Goal: Answer question/provide support: Share knowledge or assist other users

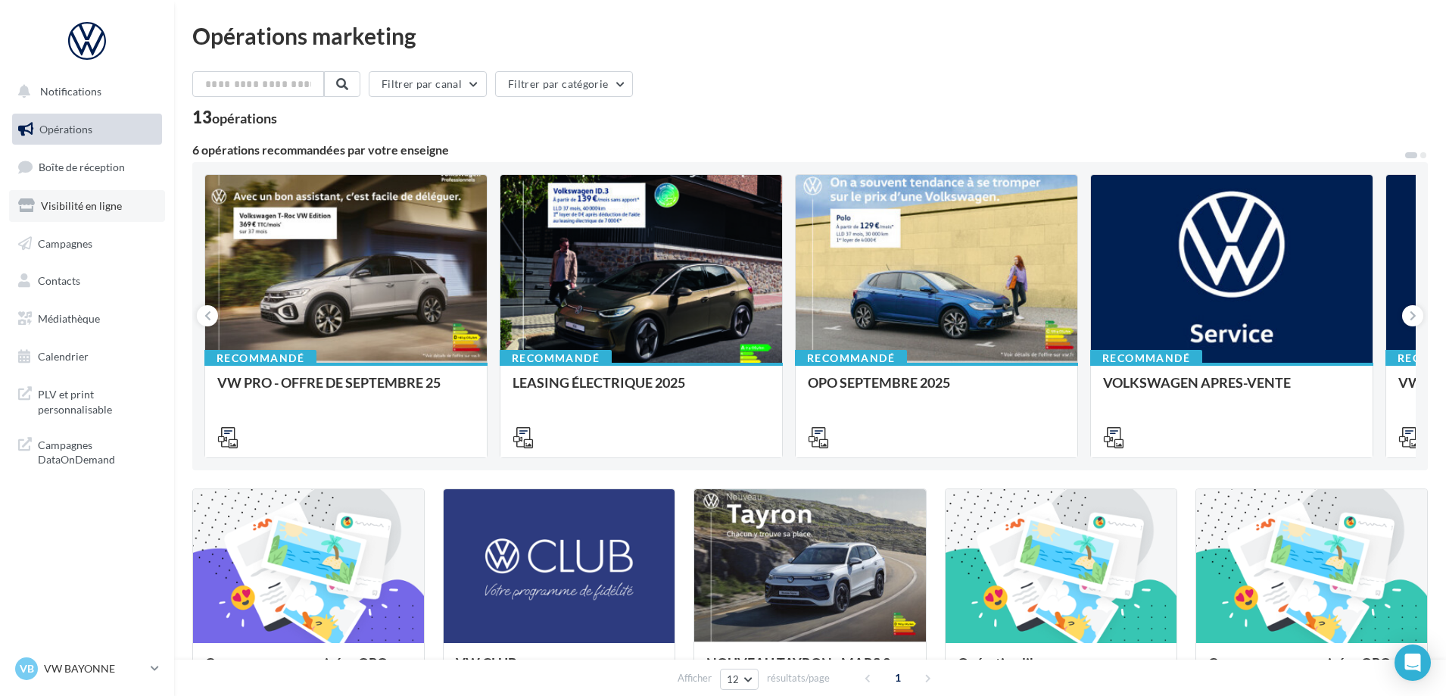
click at [95, 207] on span "Visibilité en ligne" at bounding box center [81, 205] width 81 height 13
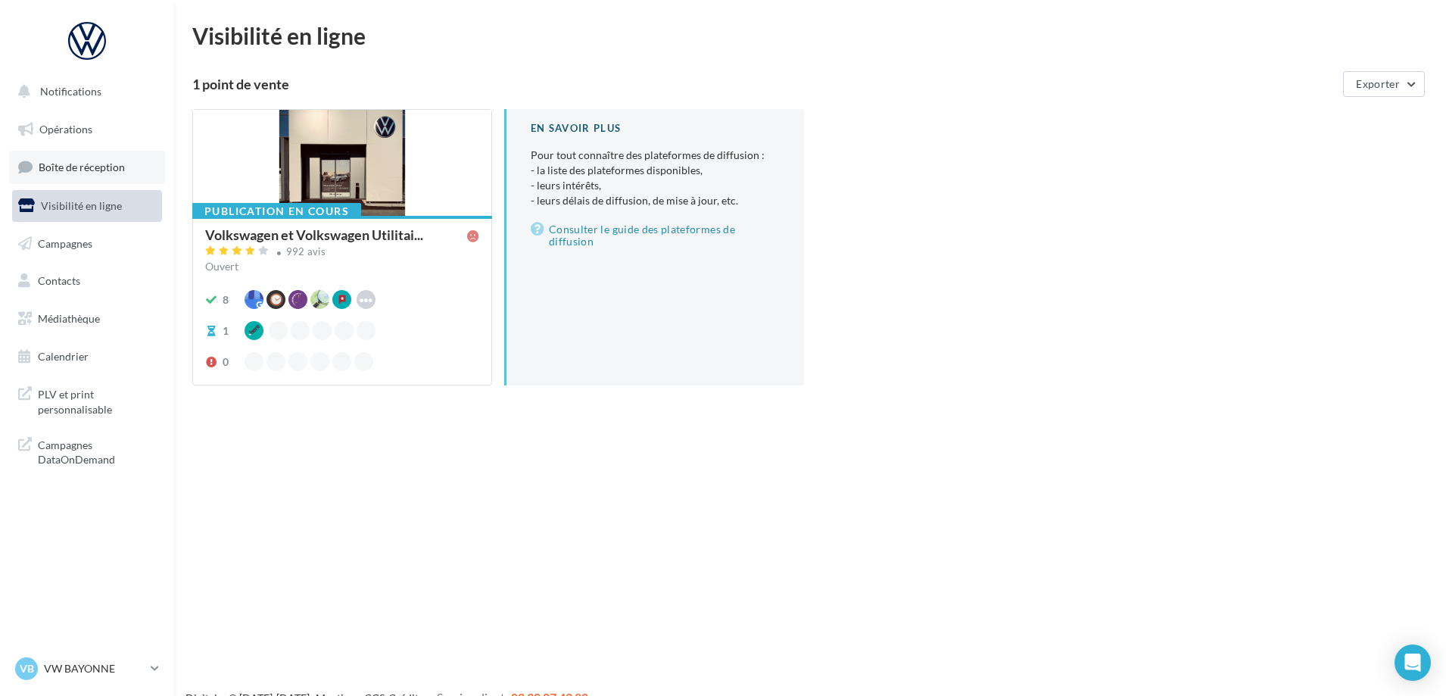
click at [76, 168] on span "Boîte de réception" at bounding box center [82, 167] width 86 height 13
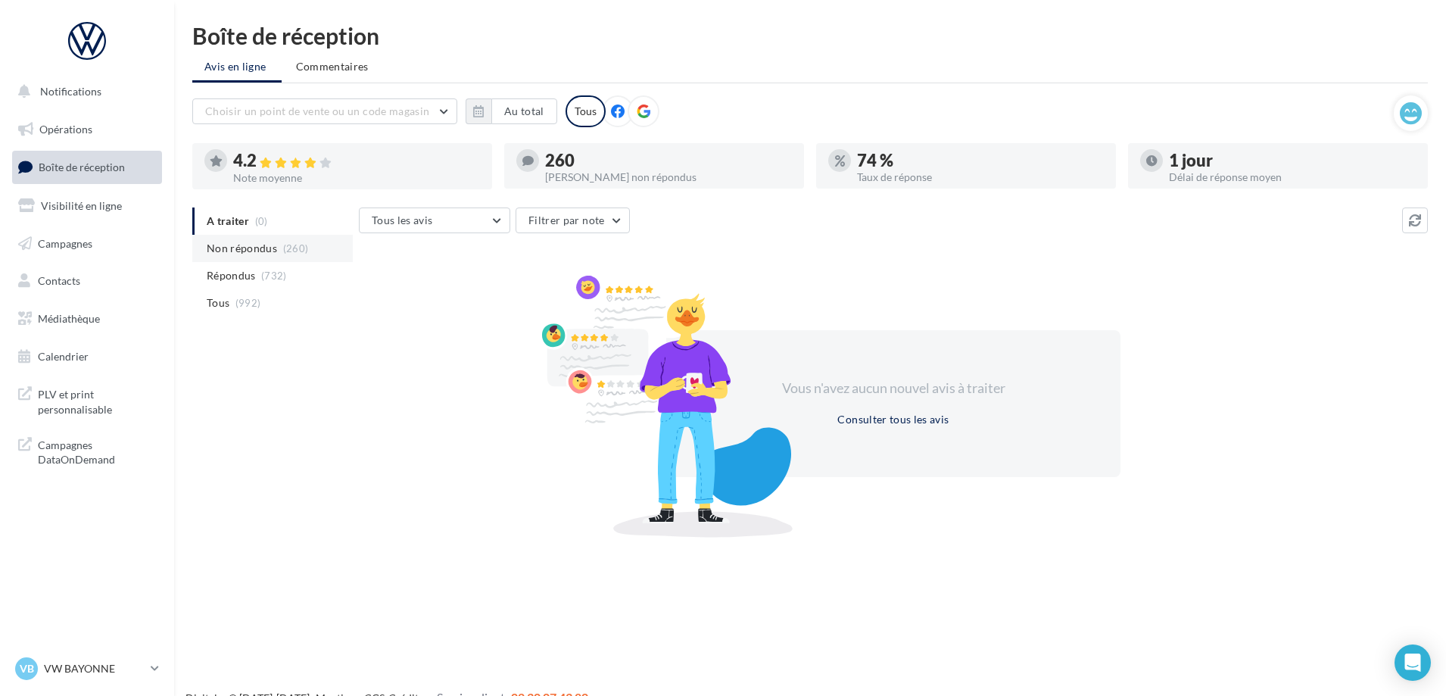
click at [239, 256] on span "Non répondus" at bounding box center [242, 248] width 70 height 15
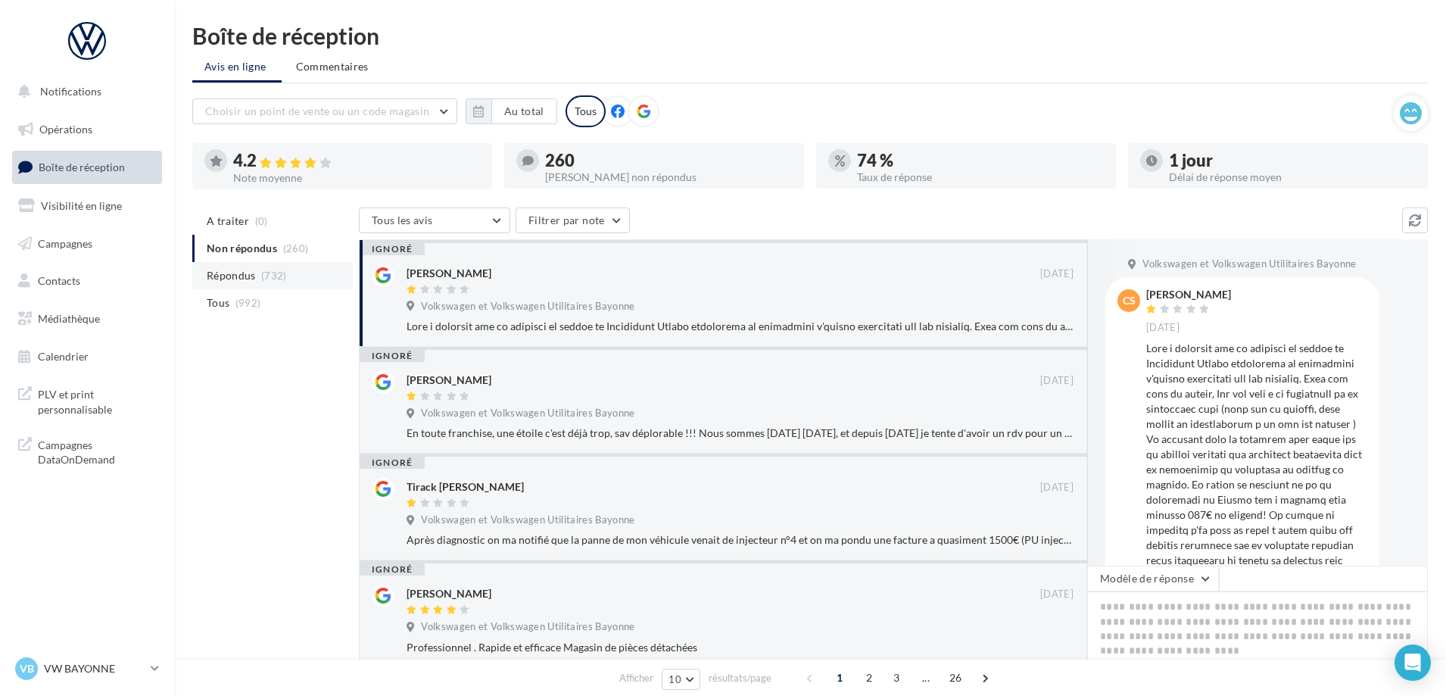
click at [233, 282] on span "Répondus" at bounding box center [231, 275] width 49 height 15
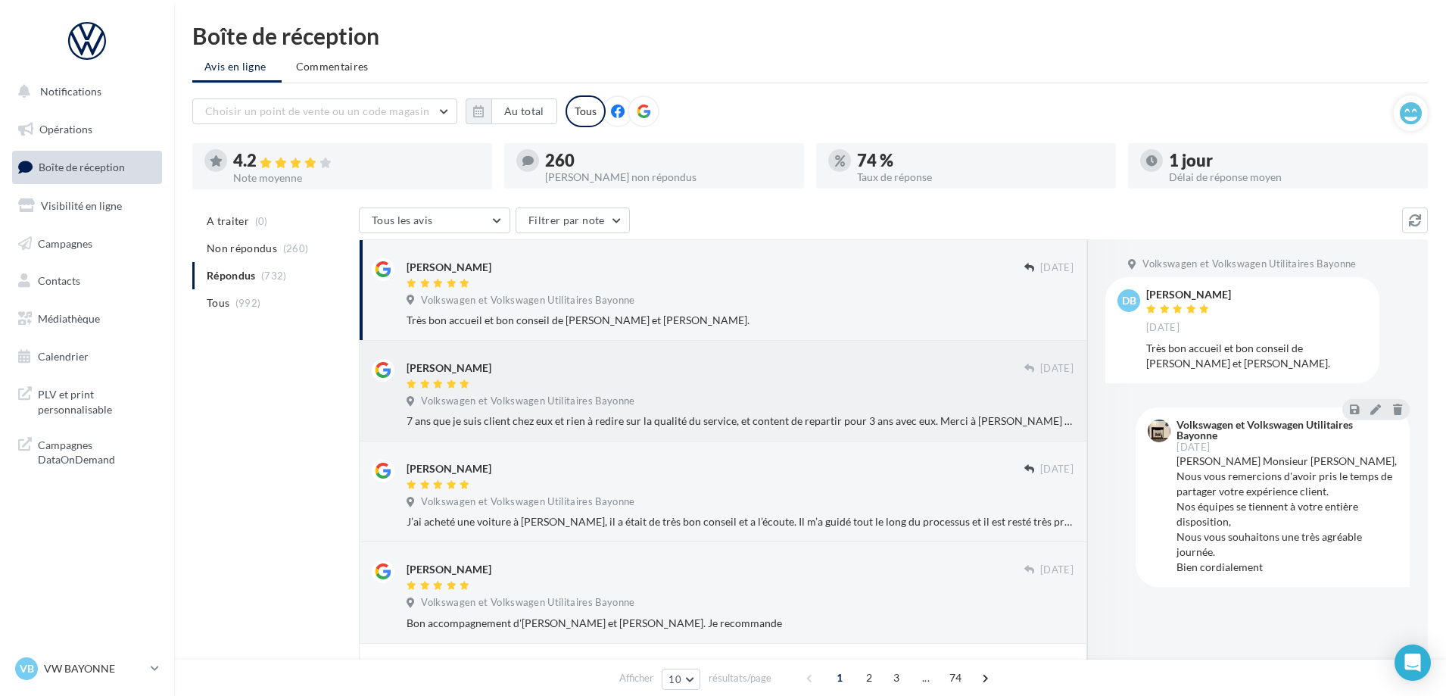
click at [513, 376] on div "Jérôme" at bounding box center [716, 375] width 618 height 32
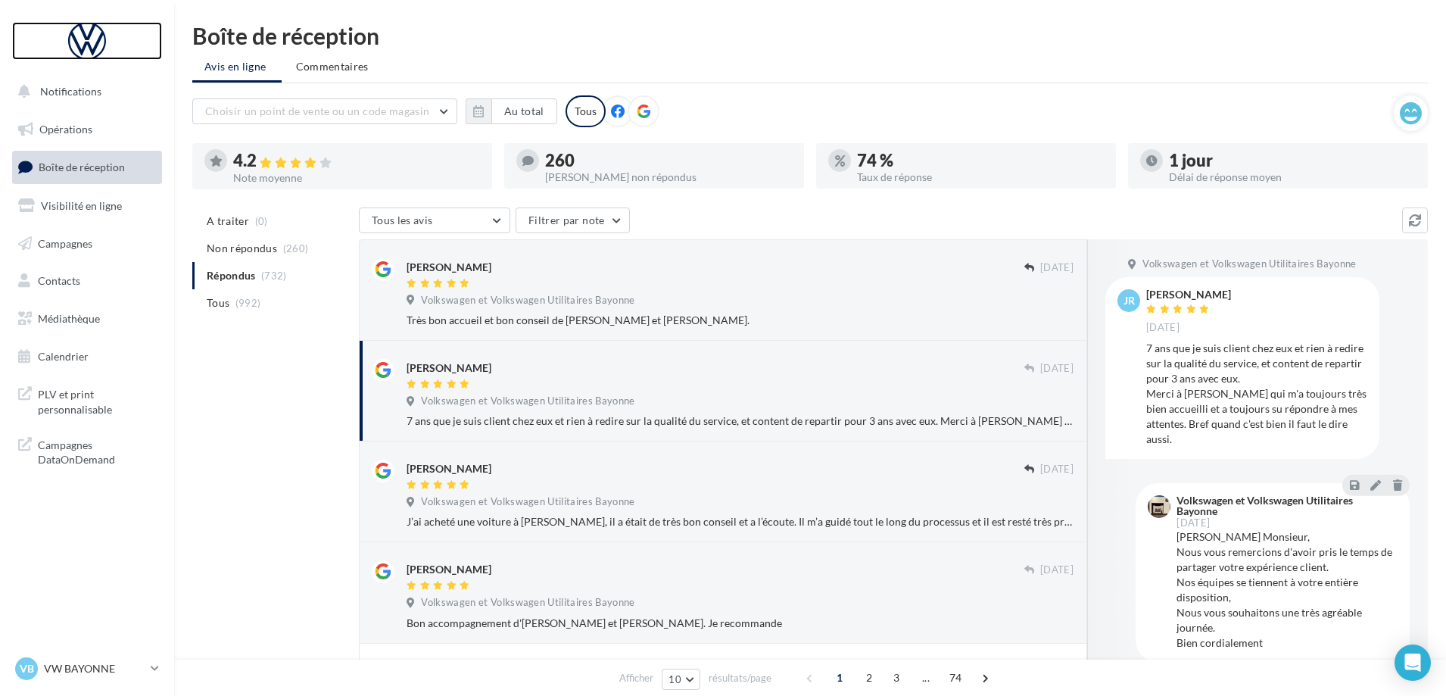
click at [83, 33] on div at bounding box center [87, 41] width 121 height 38
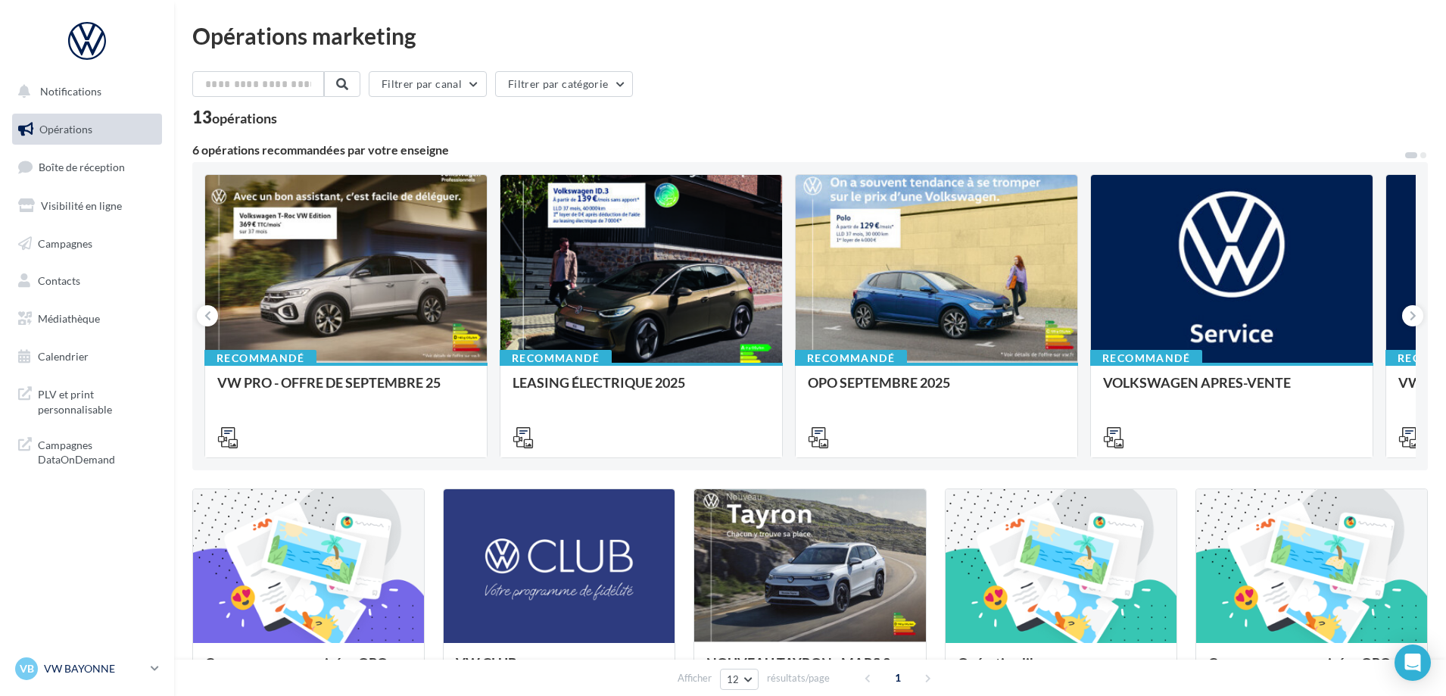
click at [58, 671] on p "VW BAYONNE" at bounding box center [94, 668] width 101 height 15
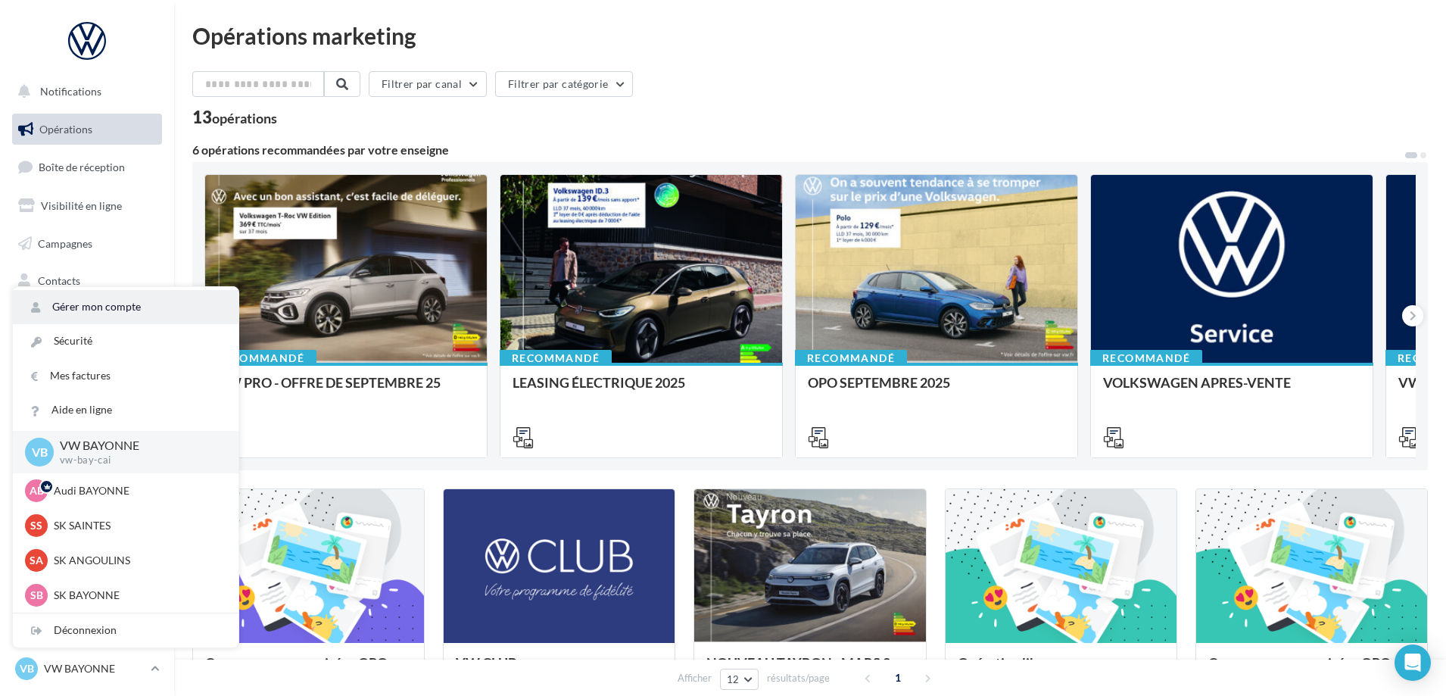
click at [114, 304] on link "Gérer mon compte" at bounding box center [126, 307] width 226 height 34
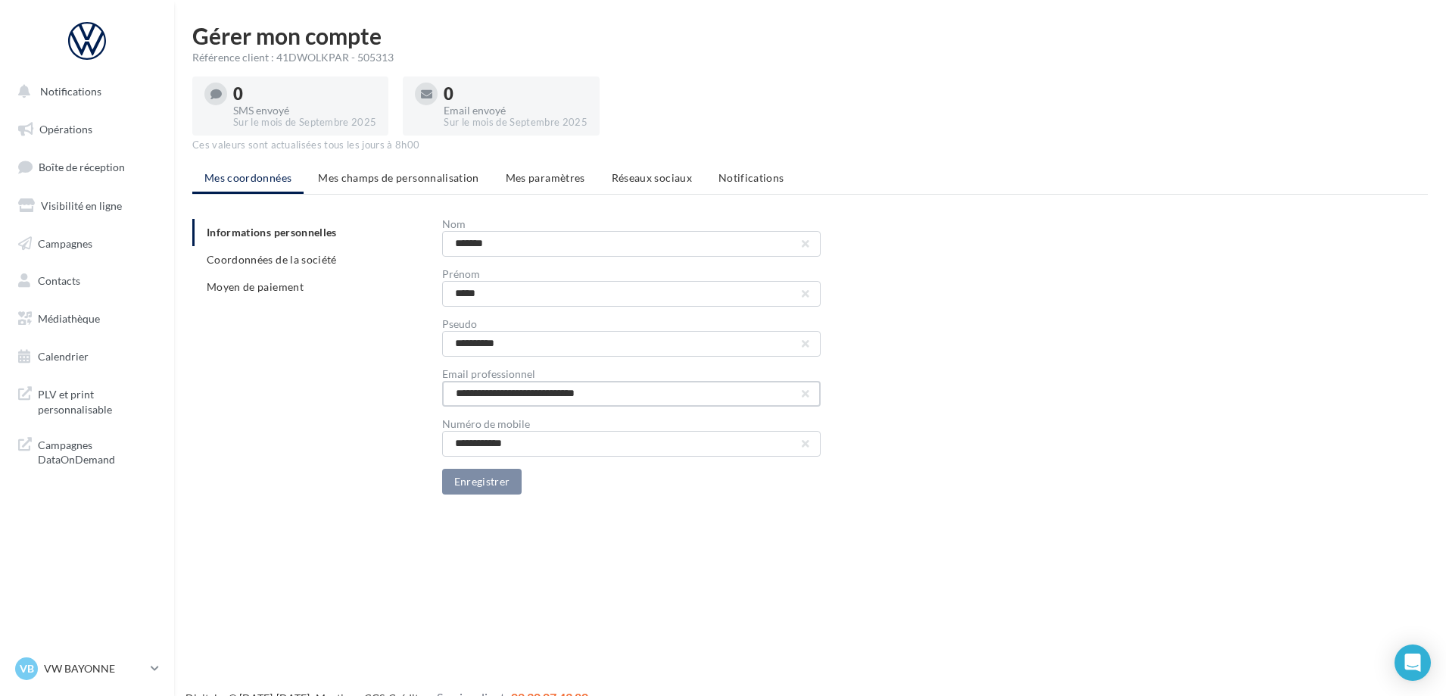
click at [676, 398] on input "**********" at bounding box center [631, 394] width 379 height 26
drag, startPoint x: 453, startPoint y: 391, endPoint x: 511, endPoint y: 388, distance: 58.4
click at [511, 388] on input "**********" at bounding box center [631, 394] width 379 height 26
click at [268, 260] on span "Coordonnées de la société" at bounding box center [272, 259] width 130 height 13
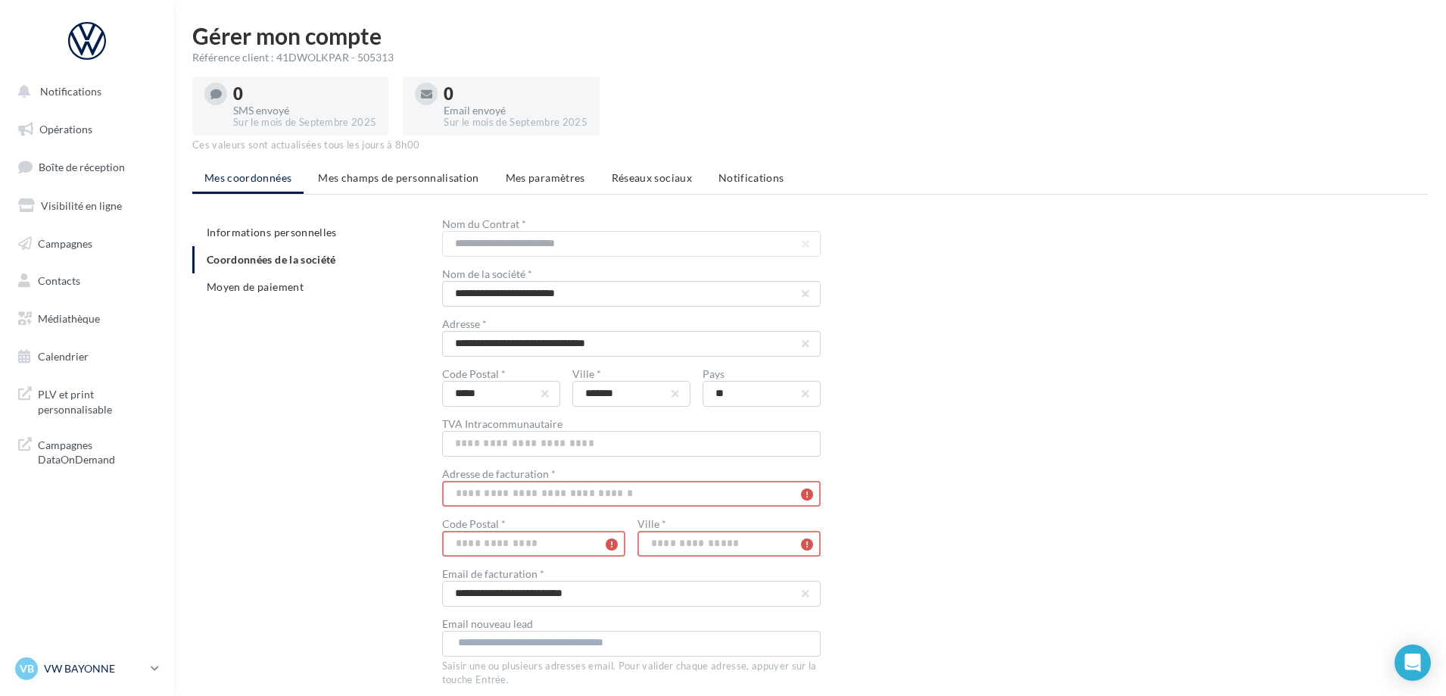
click at [95, 666] on p "VW BAYONNE" at bounding box center [94, 668] width 101 height 15
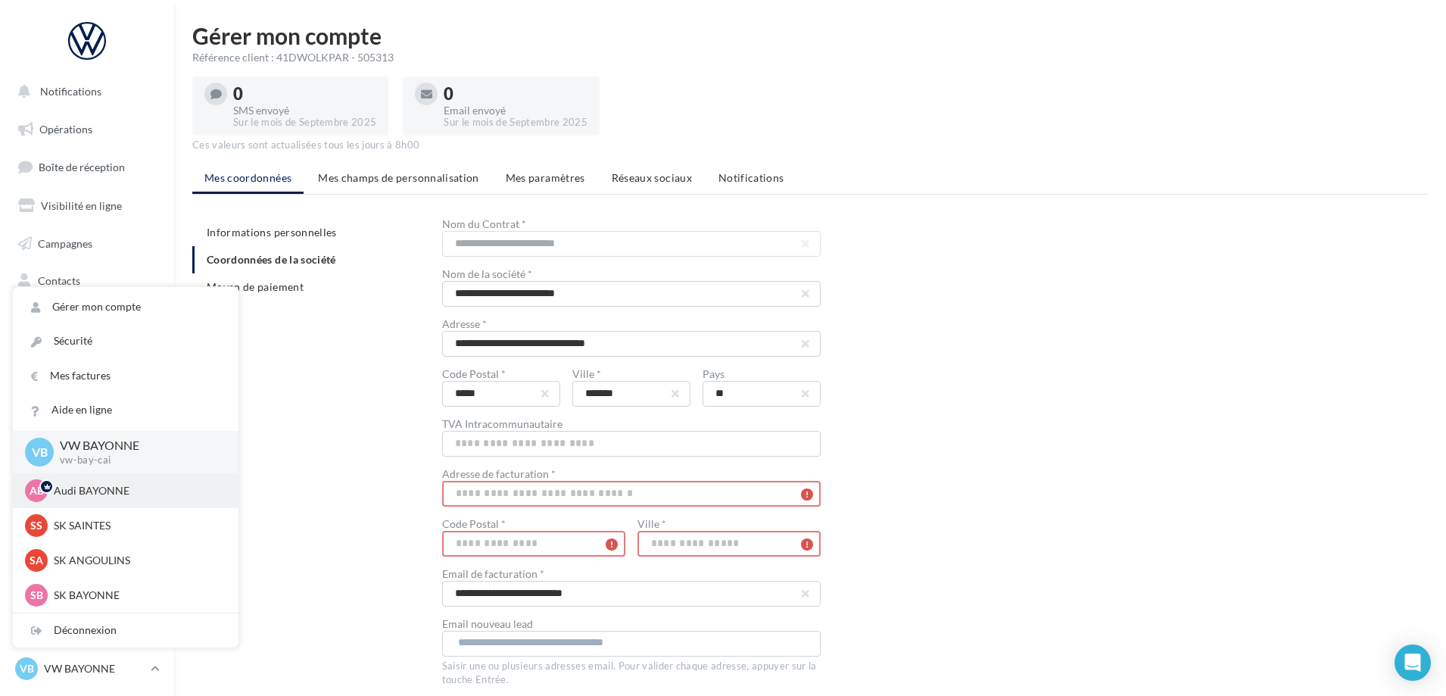
click at [114, 494] on p "Audi BAYONNE" at bounding box center [137, 490] width 167 height 15
